Goal: Transaction & Acquisition: Book appointment/travel/reservation

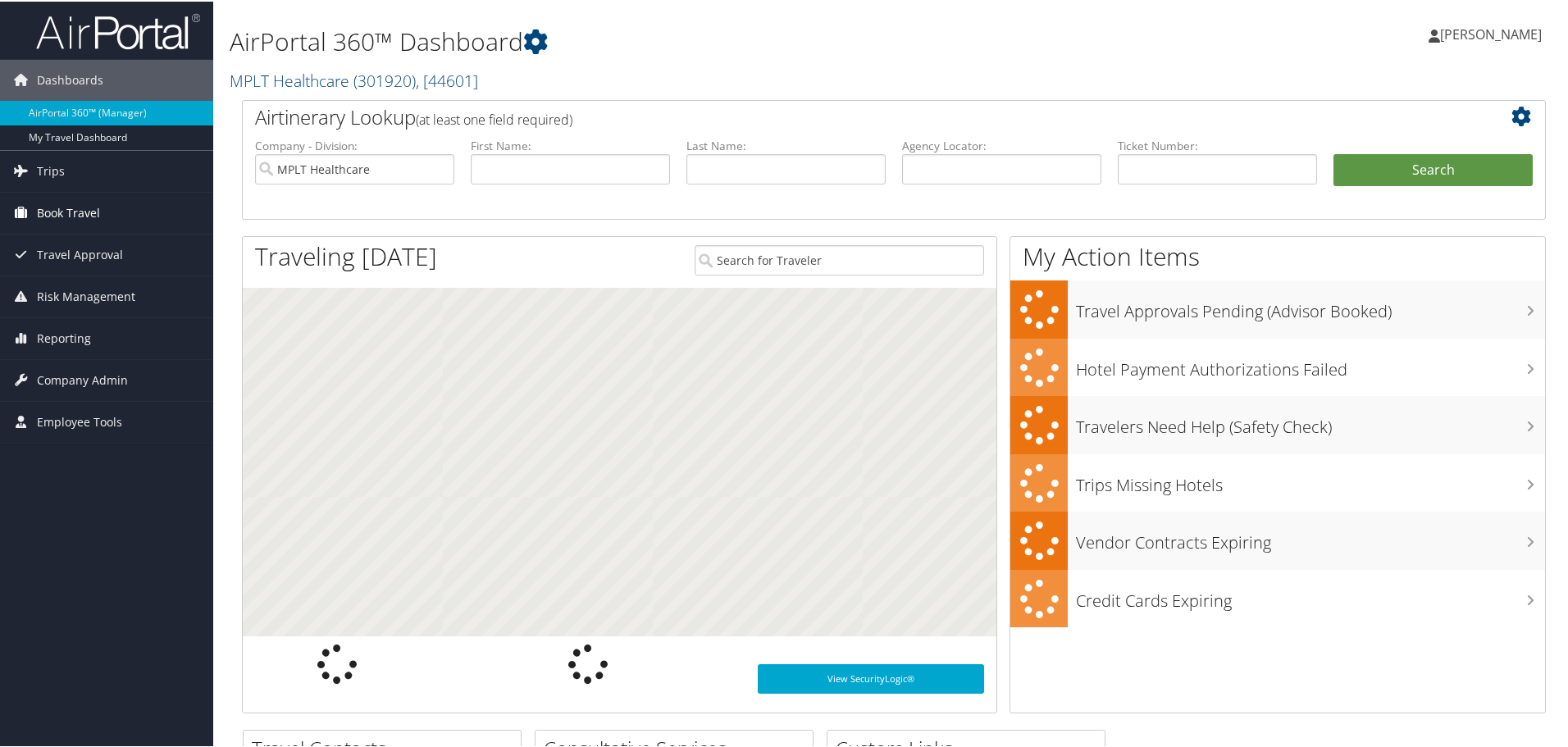
click at [66, 205] on span "Book Travel" at bounding box center [68, 211] width 63 height 41
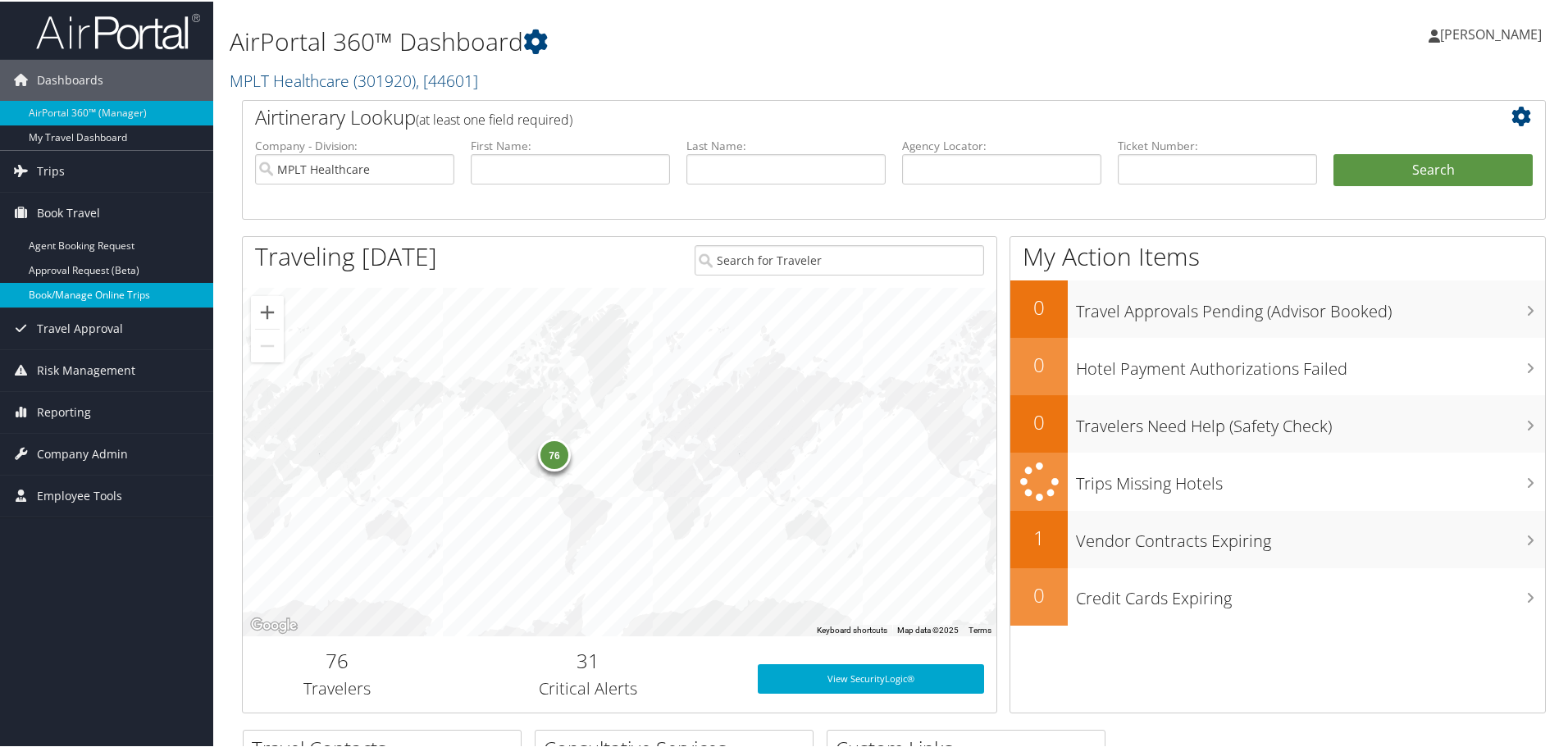
click at [80, 302] on link "Book/Manage Online Trips" at bounding box center [106, 292] width 213 height 24
